Goal: Transaction & Acquisition: Purchase product/service

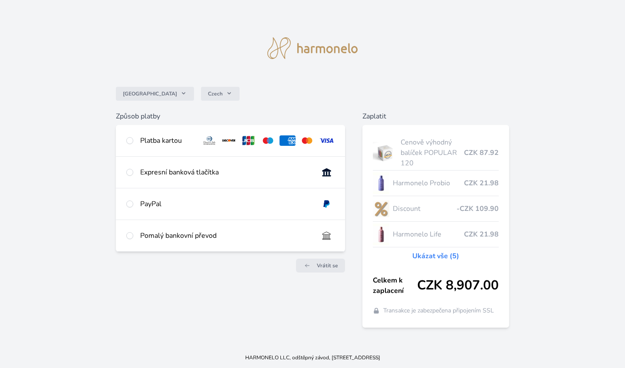
click at [130, 205] on input "radio" at bounding box center [129, 204] width 7 height 7
radio input "true"
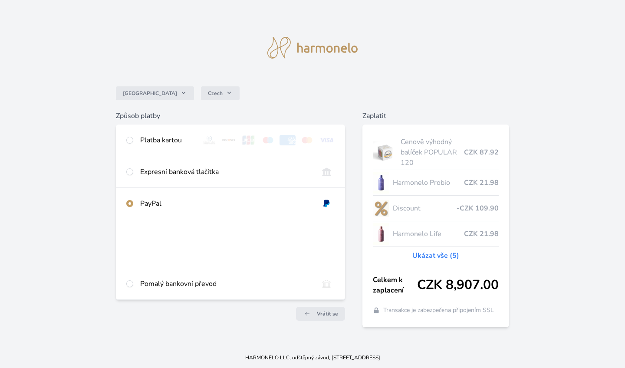
click at [130, 205] on input "radio" at bounding box center [129, 203] width 7 height 7
click at [127, 139] on input "radio" at bounding box center [129, 140] width 7 height 7
radio input "true"
radio input "false"
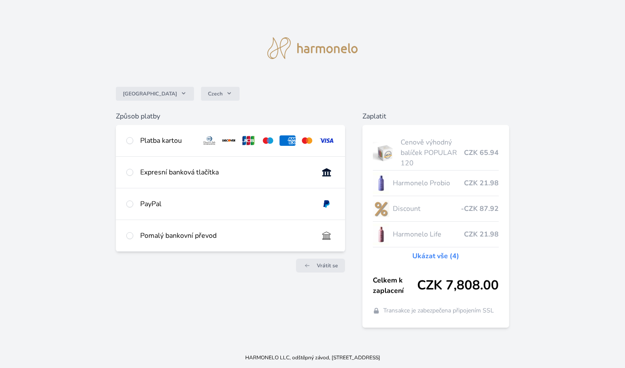
click at [131, 172] on input "radio" at bounding box center [129, 172] width 7 height 7
radio input "true"
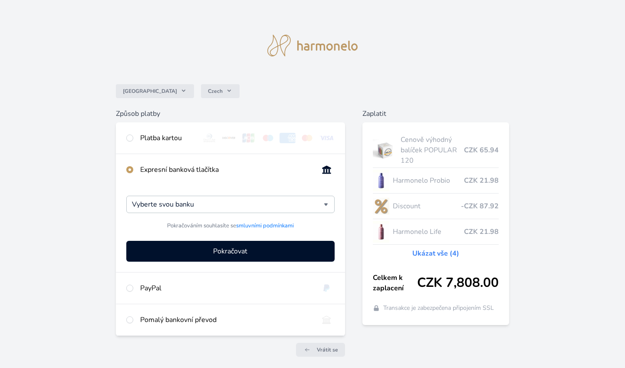
click at [130, 133] on div at bounding box center [129, 138] width 7 height 10
radio input "true"
radio input "false"
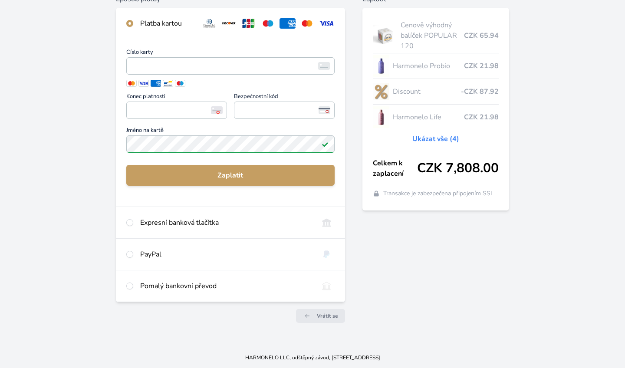
scroll to position [115, 0]
click at [130, 256] on input "radio" at bounding box center [129, 254] width 7 height 7
radio input "true"
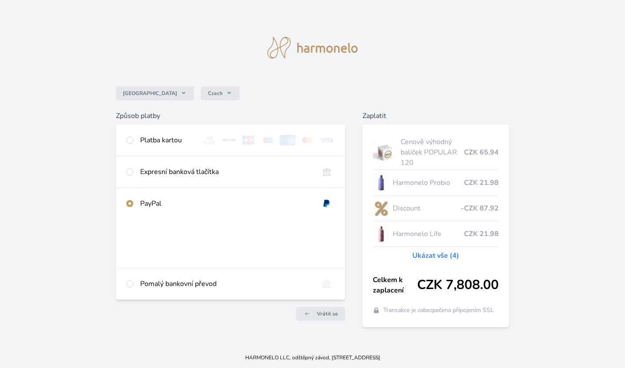
click at [130, 140] on input "radio" at bounding box center [129, 140] width 7 height 7
radio input "true"
radio input "false"
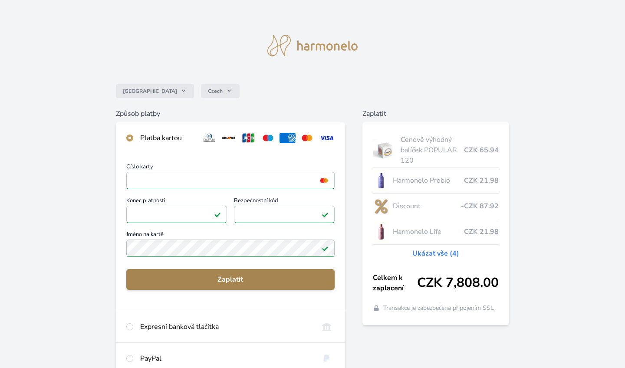
click at [236, 282] on span "Zaplatit" at bounding box center [230, 279] width 195 height 10
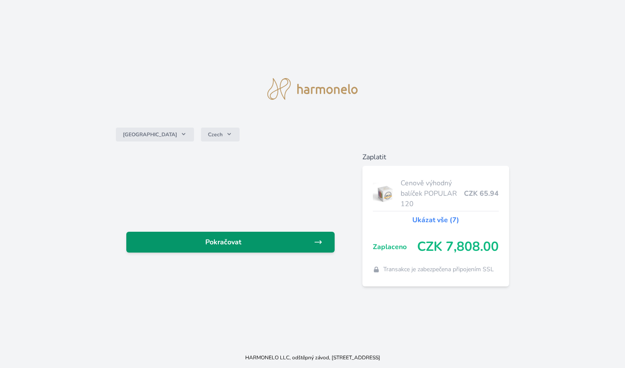
click at [245, 243] on span "Pokračovat" at bounding box center [223, 242] width 181 height 10
